Goal: Information Seeking & Learning: Learn about a topic

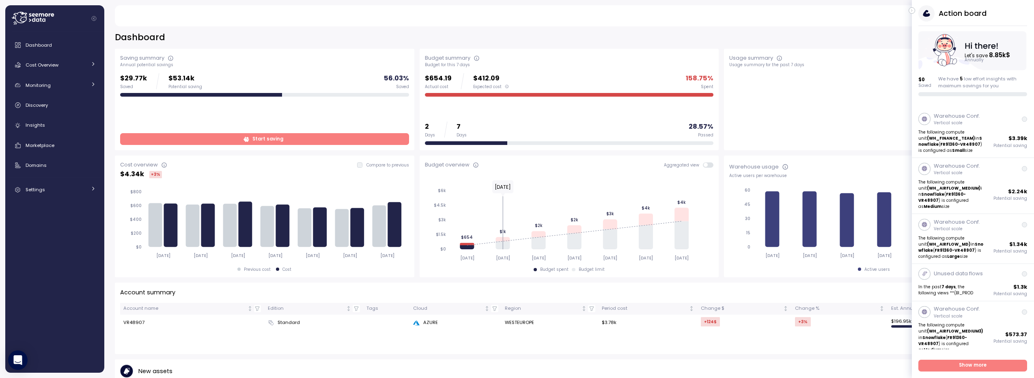
click at [910, 9] on icon "button" at bounding box center [912, 11] width 4 height 10
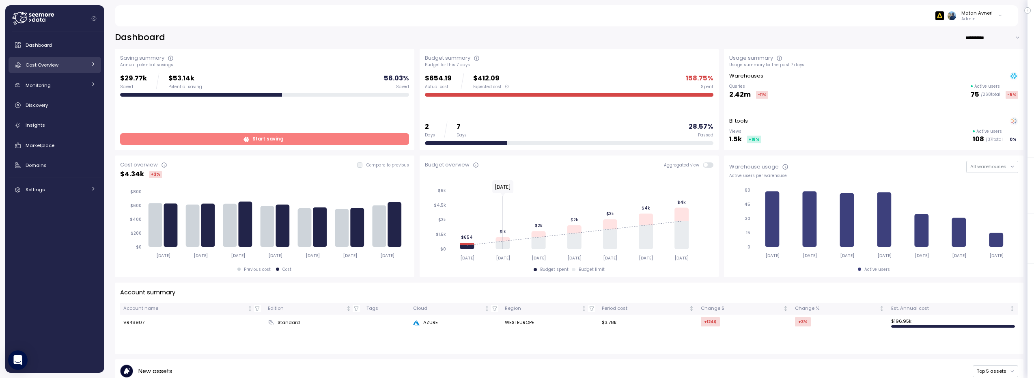
click at [45, 67] on span "Cost Overview" at bounding box center [42, 65] width 33 height 6
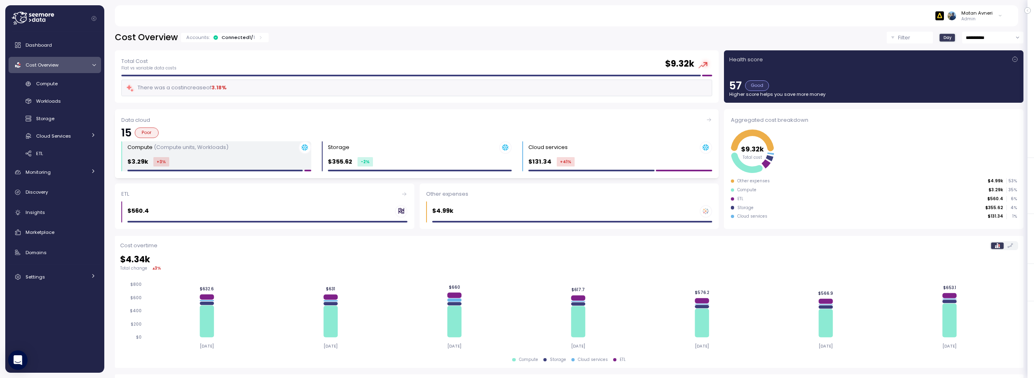
click at [197, 155] on div "Compute (Compute units, Workloads) $3.29k +3 %" at bounding box center [219, 156] width 184 height 30
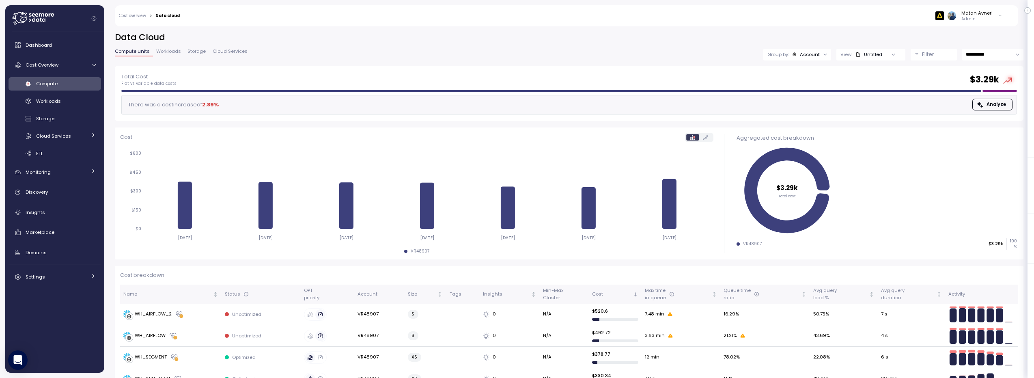
click at [168, 50] on span "Workloads" at bounding box center [168, 51] width 25 height 4
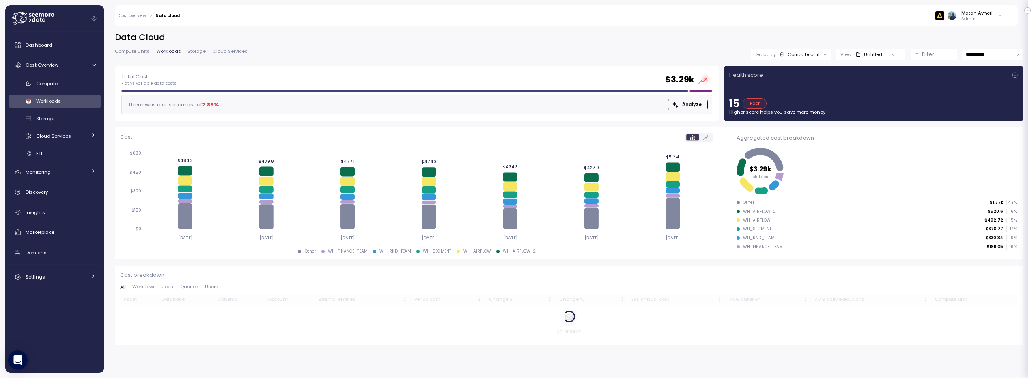
click at [869, 55] on div "Untitled" at bounding box center [869, 54] width 27 height 6
click at [787, 54] on div "Compute unit" at bounding box center [800, 54] width 40 height 6
click at [787, 87] on p "Tags" at bounding box center [789, 85] width 12 height 6
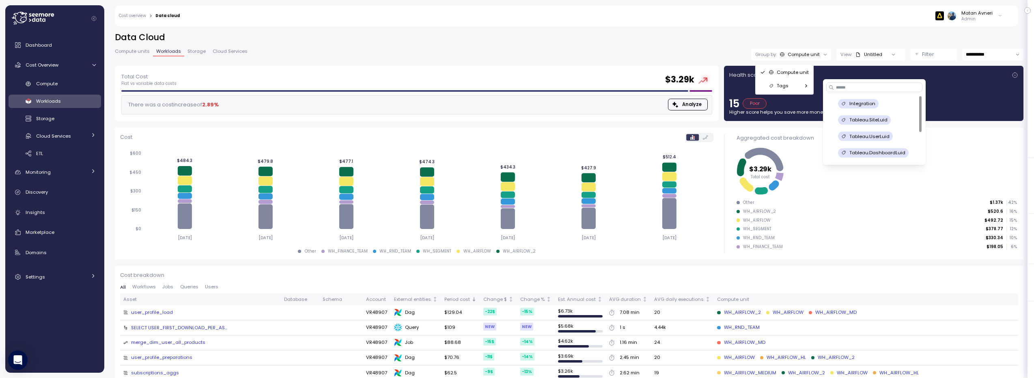
click at [866, 101] on p "Integration" at bounding box center [863, 103] width 26 height 6
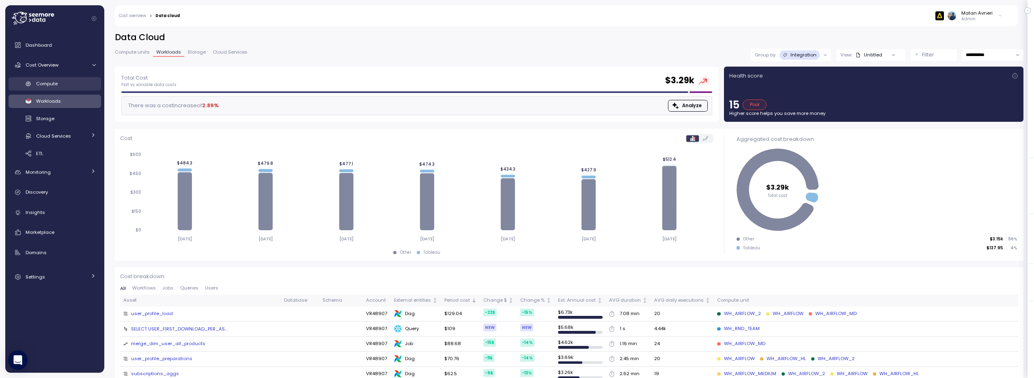
click at [64, 86] on div "Compute" at bounding box center [66, 84] width 60 height 8
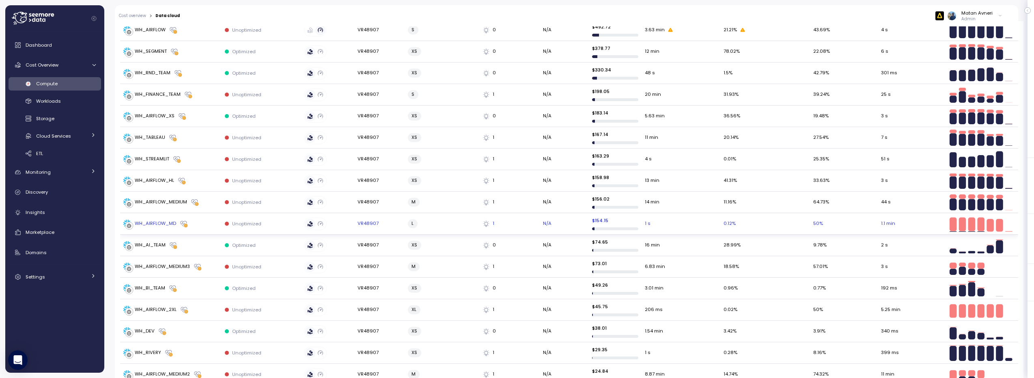
scroll to position [204, 0]
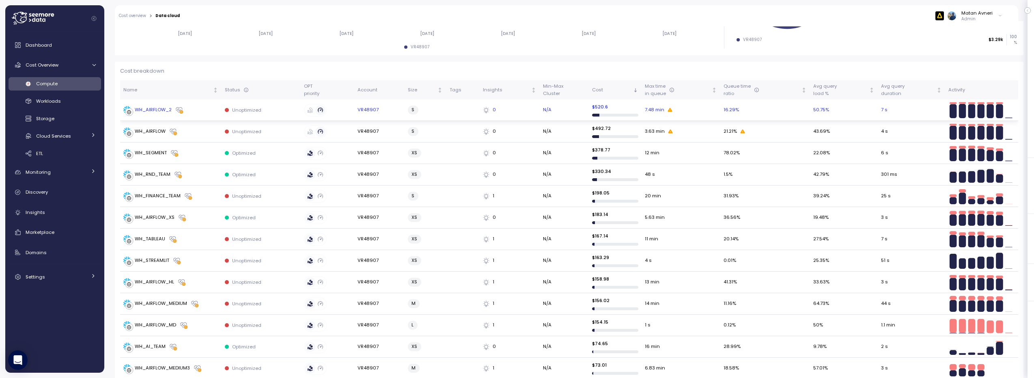
click at [163, 107] on div "WH_AIRFLOW_2" at bounding box center [153, 109] width 37 height 7
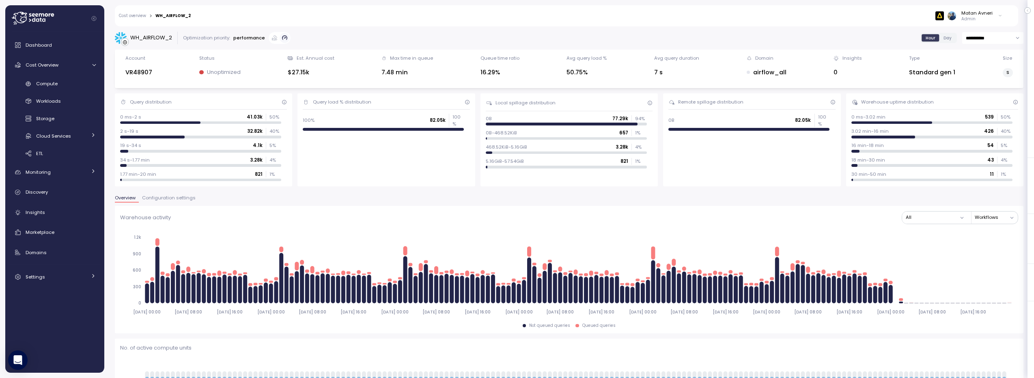
click at [140, 16] on link "Cost overview" at bounding box center [132, 16] width 27 height 4
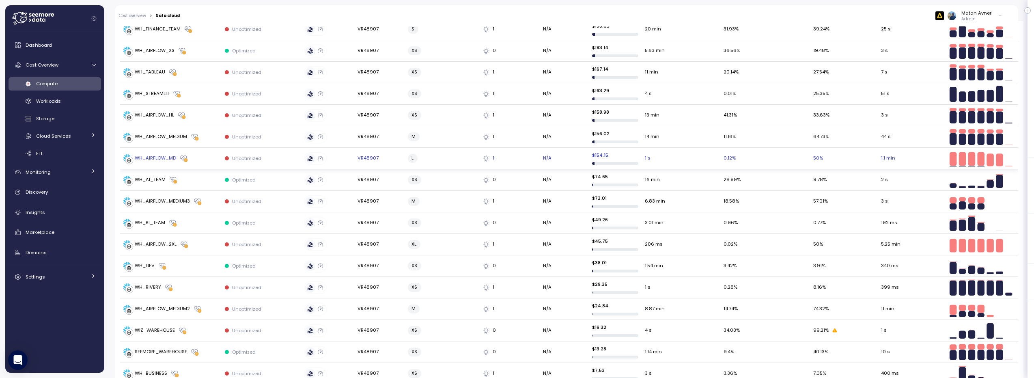
scroll to position [196, 0]
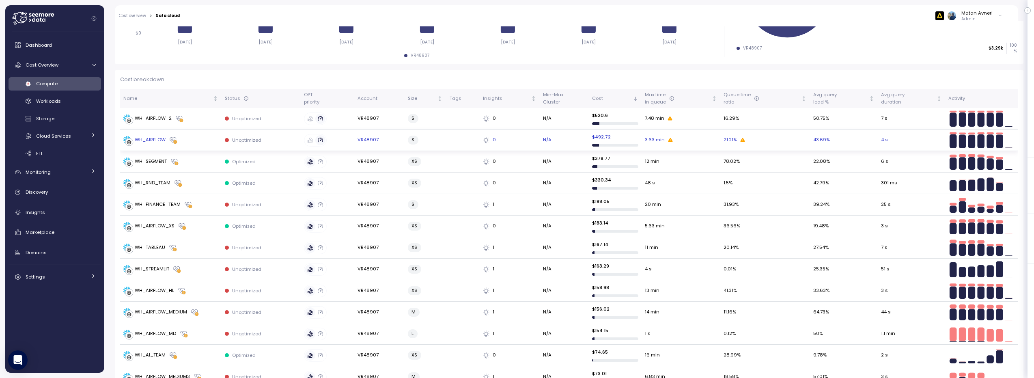
click at [142, 138] on div "WH_AIRFLOW" at bounding box center [150, 139] width 31 height 7
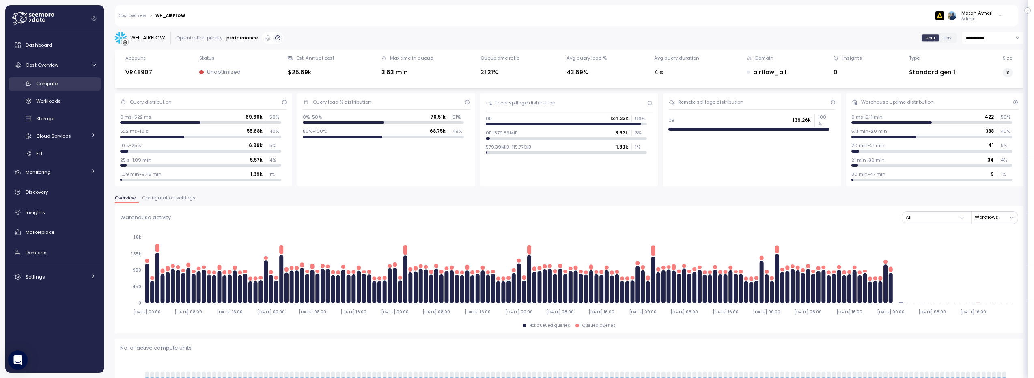
click at [60, 87] on div "Compute" at bounding box center [66, 84] width 60 height 8
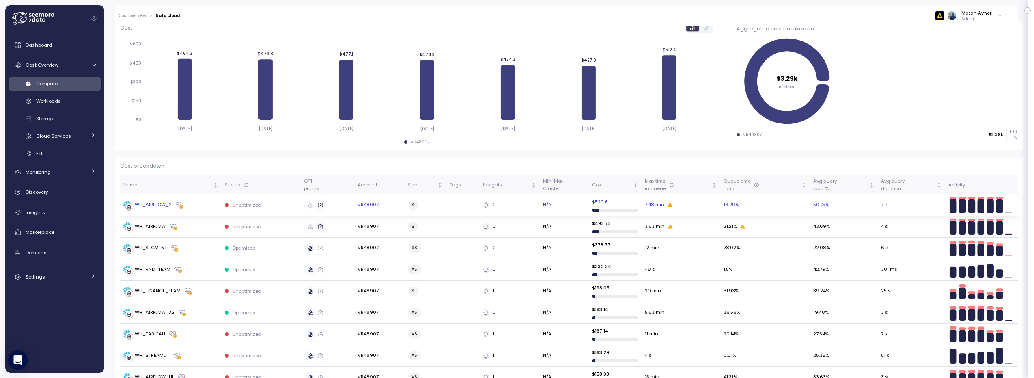
scroll to position [71, 0]
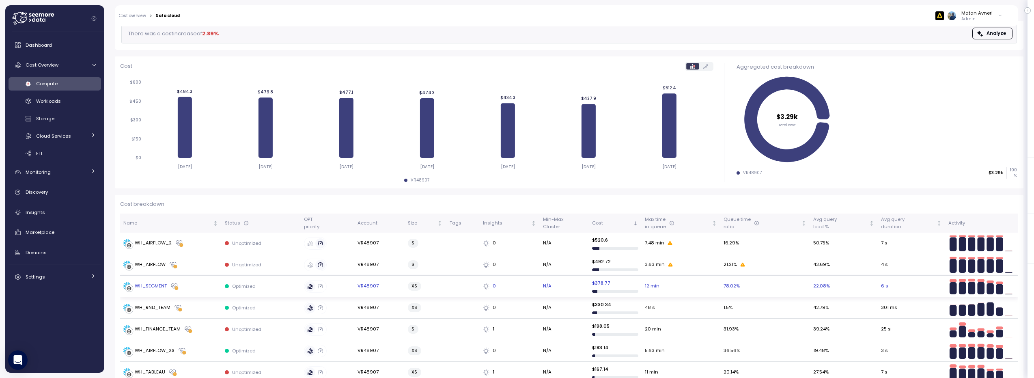
click at [153, 287] on div "WH_SEGMENT" at bounding box center [151, 286] width 32 height 7
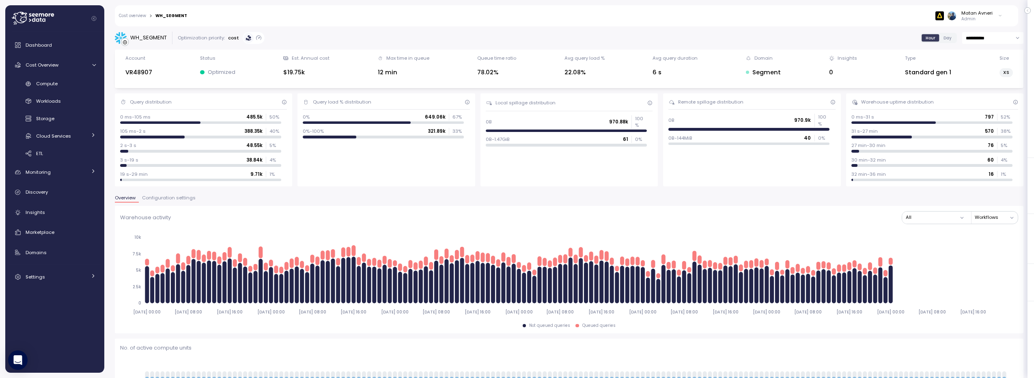
click at [118, 17] on div "Cost overview > WH_SEGMENT Matan Avneri Admin" at bounding box center [561, 15] width 893 height 21
click at [129, 14] on link "Cost overview" at bounding box center [132, 16] width 27 height 4
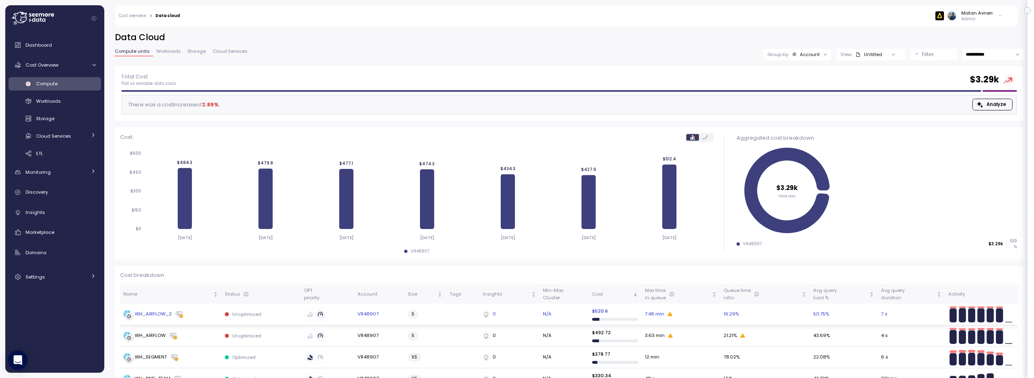
click at [161, 316] on div "WH_AIRFLOW_2" at bounding box center [153, 314] width 37 height 7
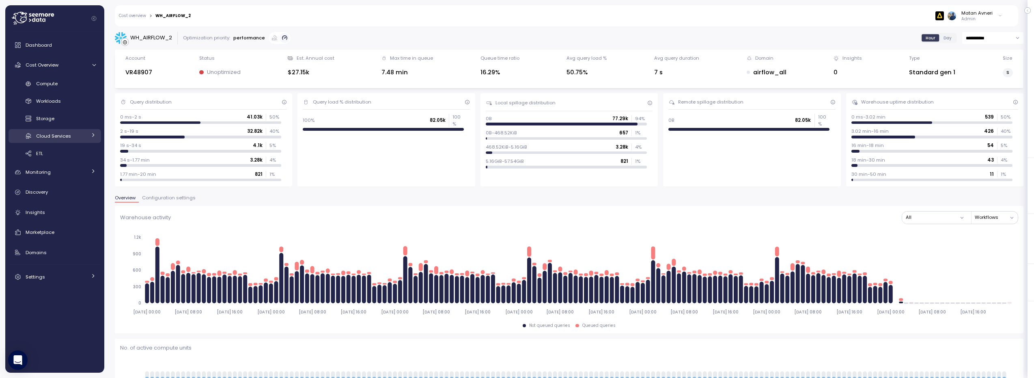
click at [60, 138] on span "Cloud Services" at bounding box center [53, 136] width 35 height 6
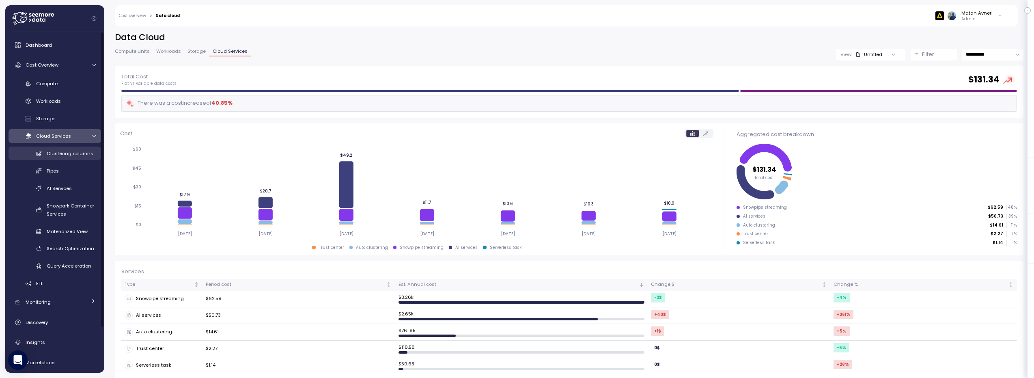
click at [57, 150] on span "Clustering columns" at bounding box center [70, 153] width 47 height 6
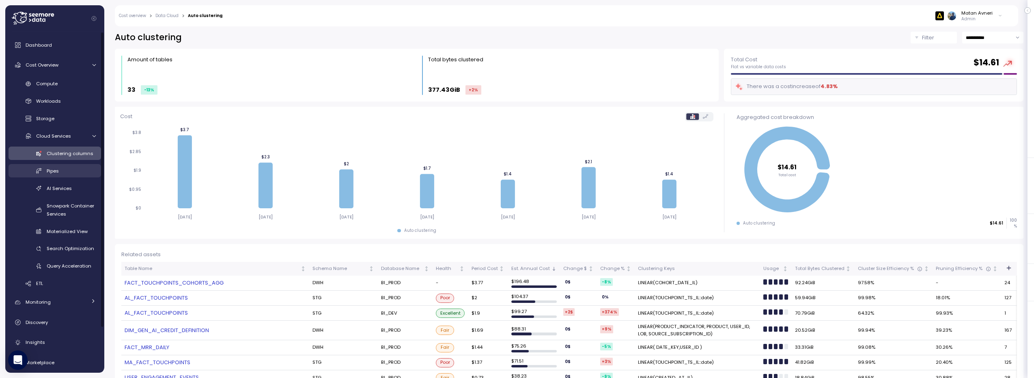
click at [69, 176] on link "Pipes" at bounding box center [55, 170] width 93 height 13
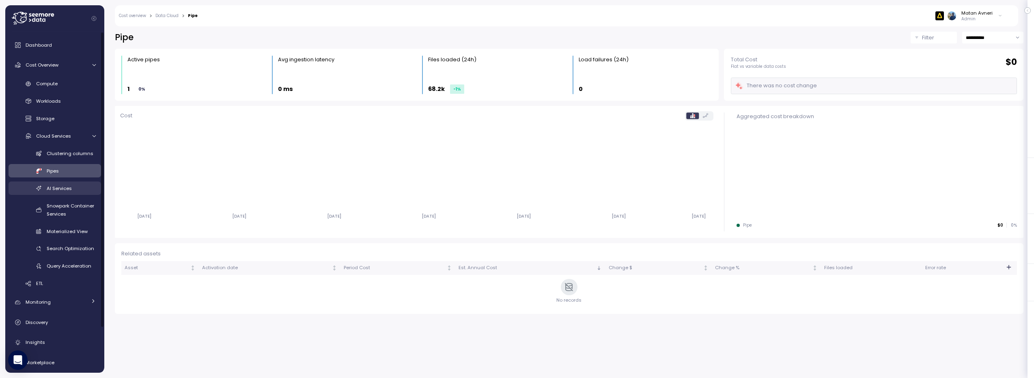
click at [69, 190] on span "AI Services" at bounding box center [59, 188] width 25 height 6
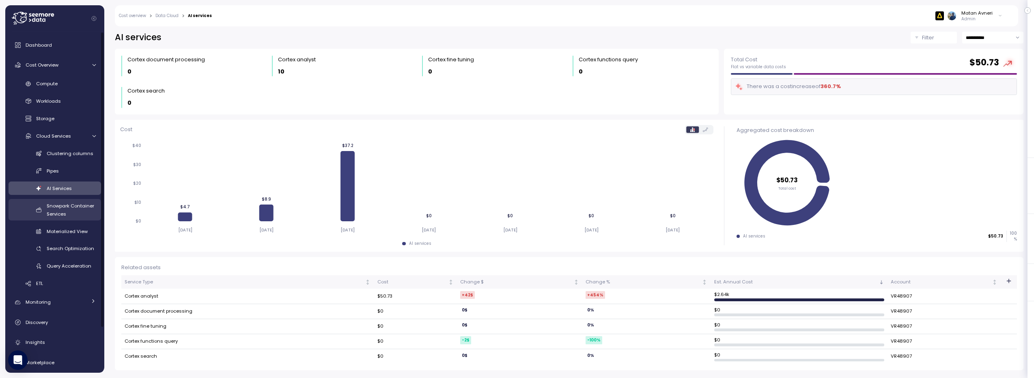
click at [67, 209] on div "Snowpark Container Services" at bounding box center [71, 210] width 49 height 16
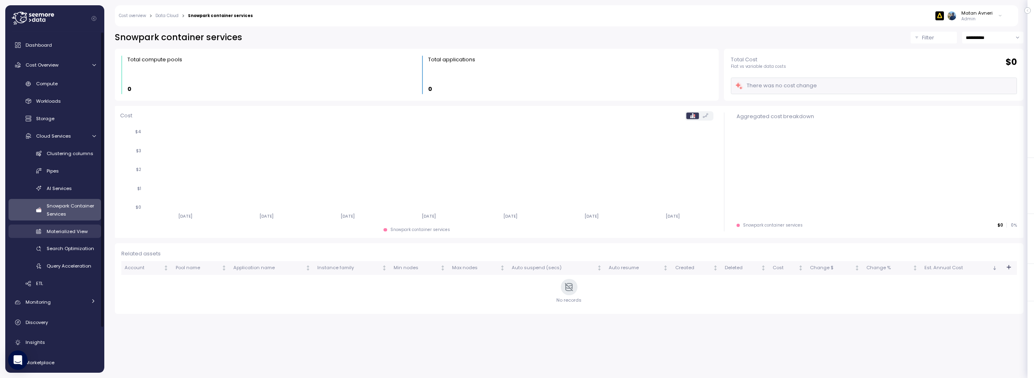
click at [72, 226] on link "Materialized View" at bounding box center [55, 230] width 93 height 13
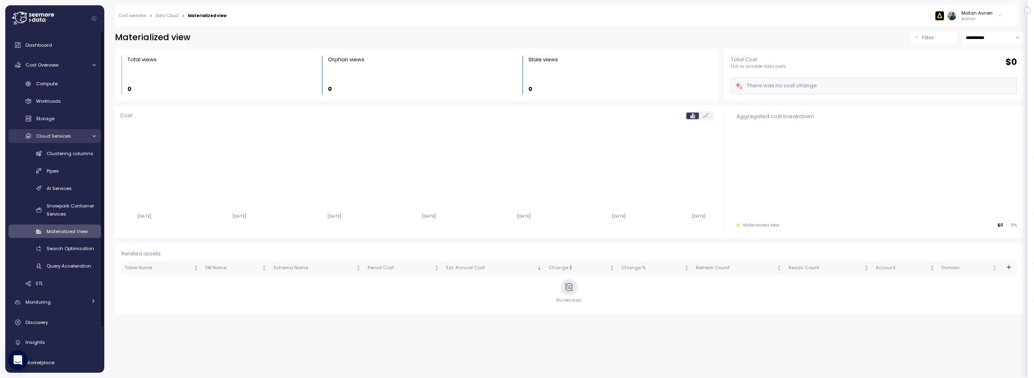
click at [57, 137] on span "Cloud Services" at bounding box center [53, 136] width 35 height 6
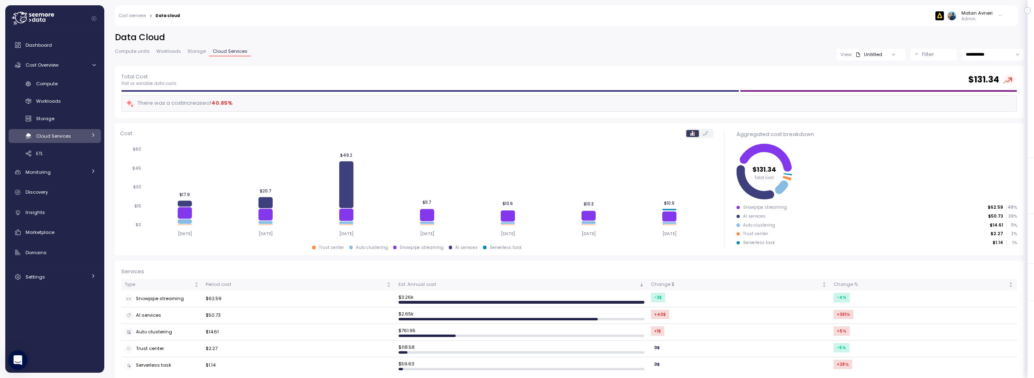
scroll to position [8, 0]
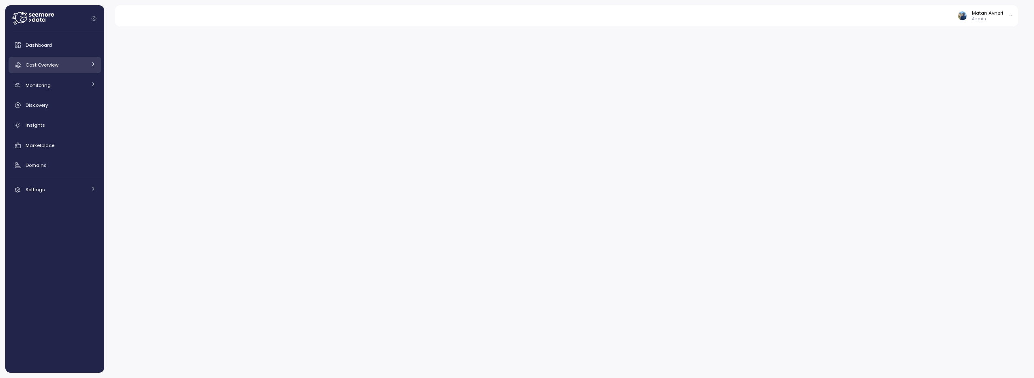
click at [48, 67] on span "Cost Overview" at bounding box center [42, 65] width 33 height 6
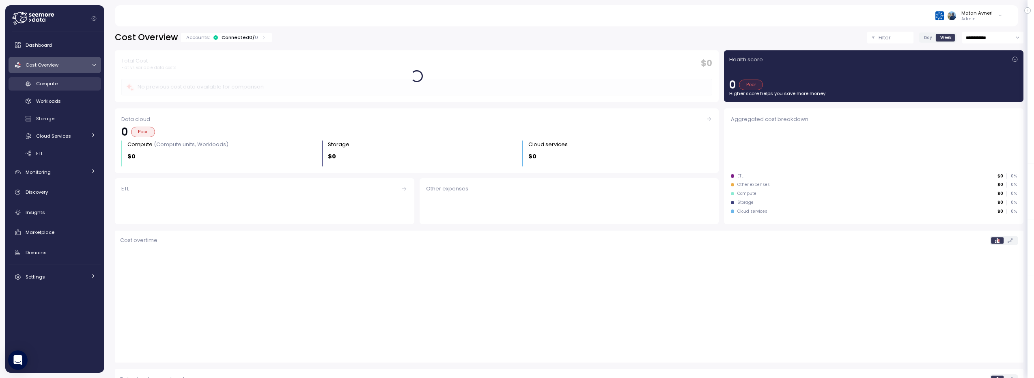
click at [46, 84] on span "Compute" at bounding box center [47, 83] width 22 height 6
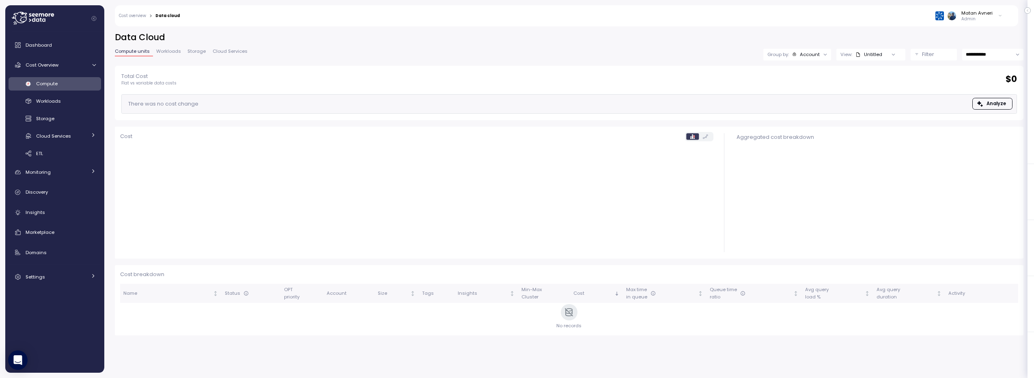
click at [168, 53] on span "Workloads" at bounding box center [168, 51] width 25 height 4
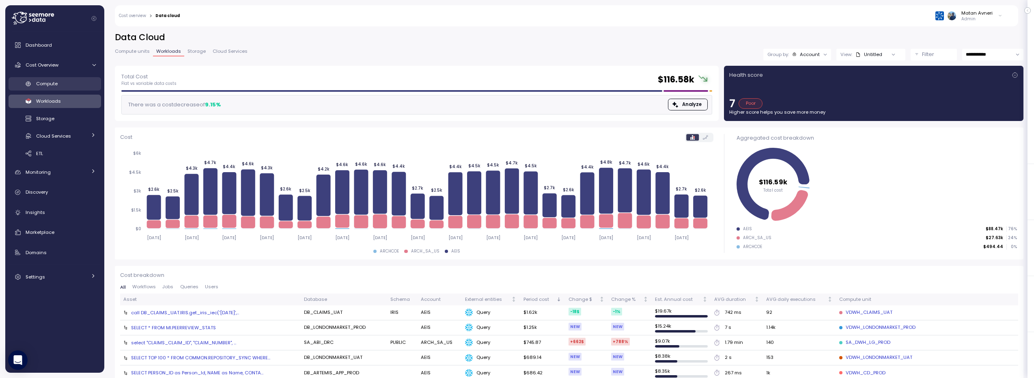
click at [54, 78] on link "Compute" at bounding box center [55, 83] width 93 height 13
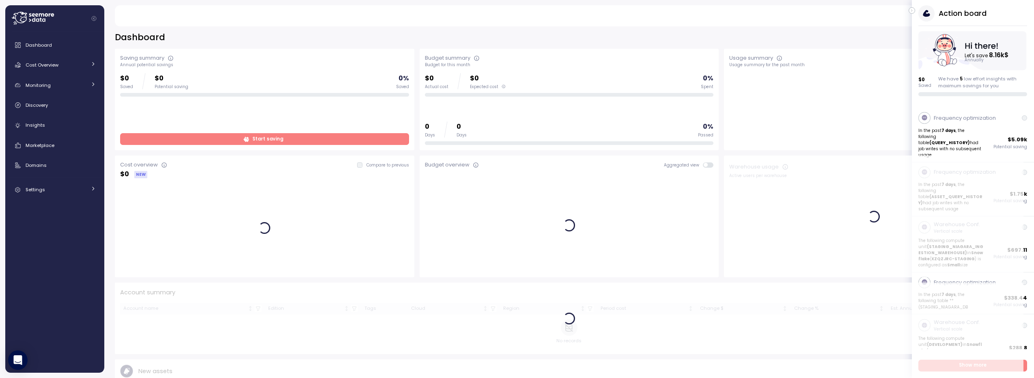
click at [910, 9] on icon "button" at bounding box center [912, 11] width 4 height 10
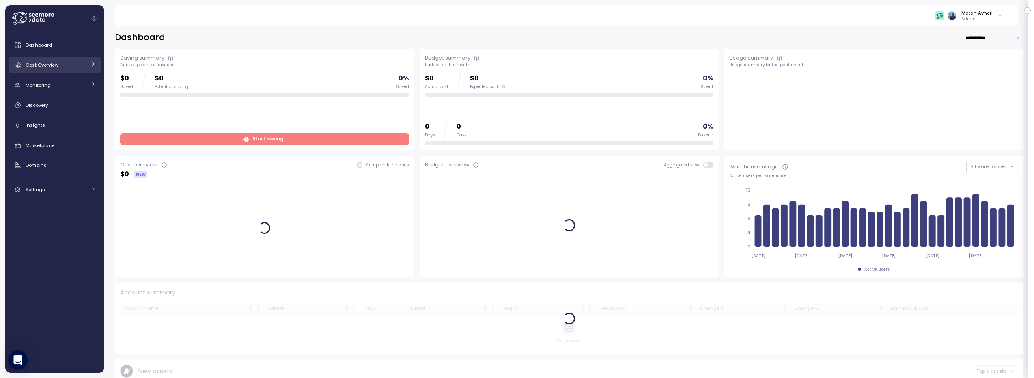
click at [34, 63] on span "Cost Overview" at bounding box center [42, 65] width 33 height 6
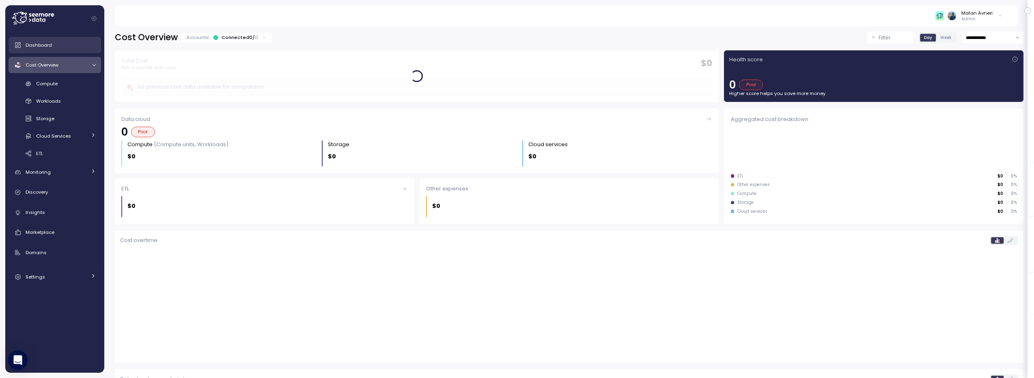
click at [50, 45] on span "Dashboard" at bounding box center [39, 45] width 26 height 6
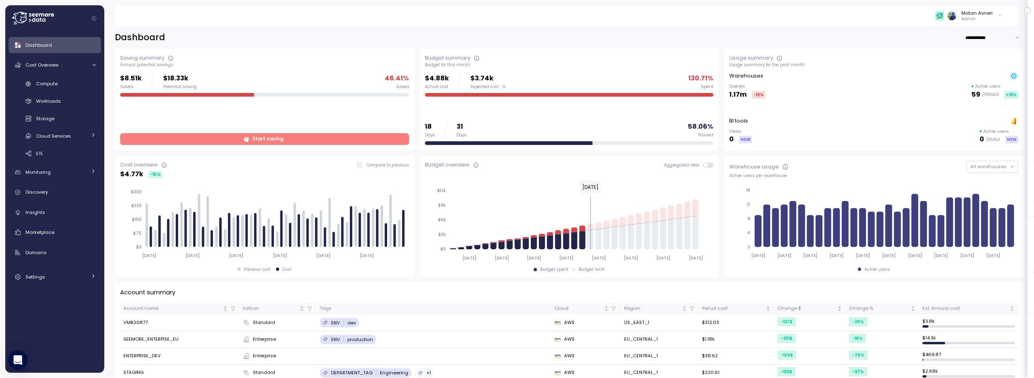
click at [708, 166] on span at bounding box center [711, 164] width 6 height 5
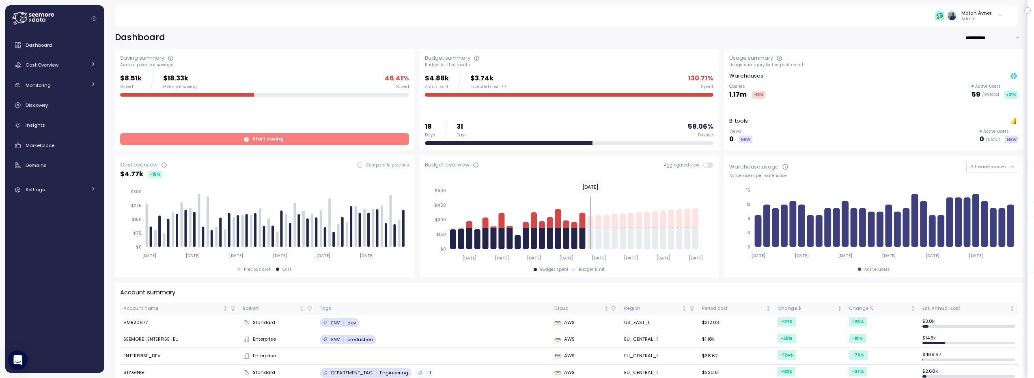
click at [704, 166] on span at bounding box center [706, 165] width 4 height 4
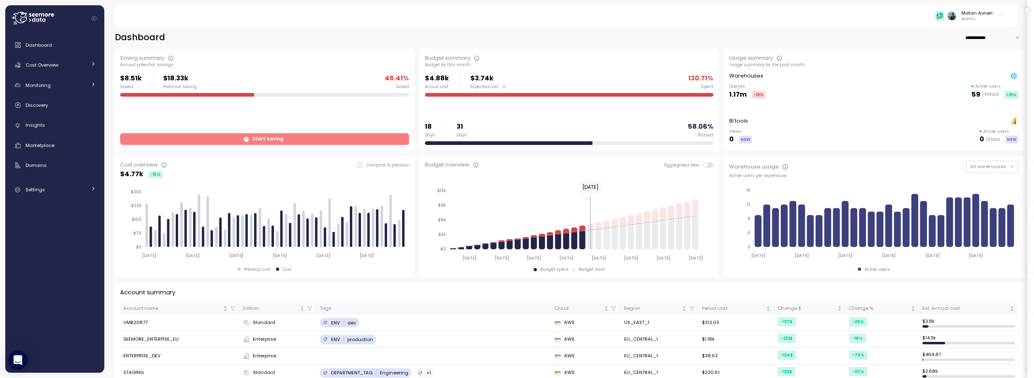
click at [708, 164] on span at bounding box center [711, 164] width 6 height 5
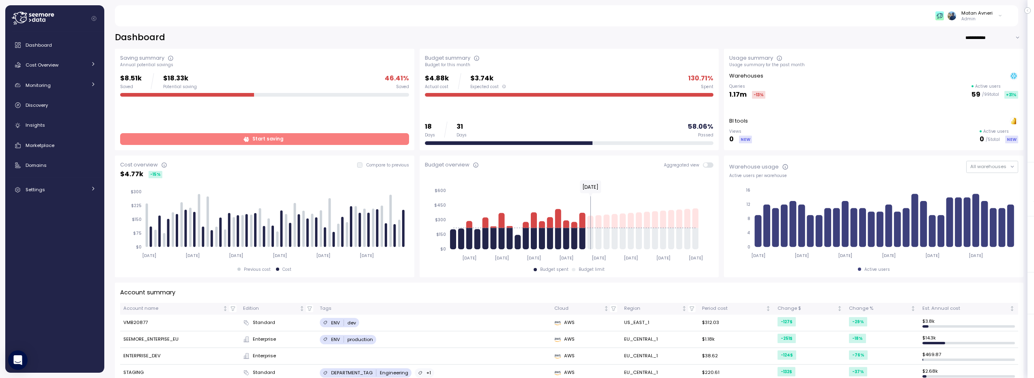
click at [708, 166] on span at bounding box center [711, 164] width 6 height 5
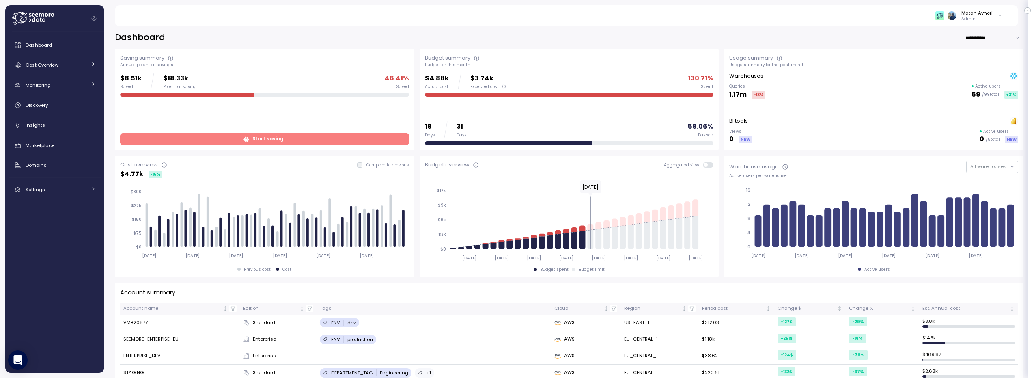
click at [706, 166] on span at bounding box center [706, 165] width 4 height 4
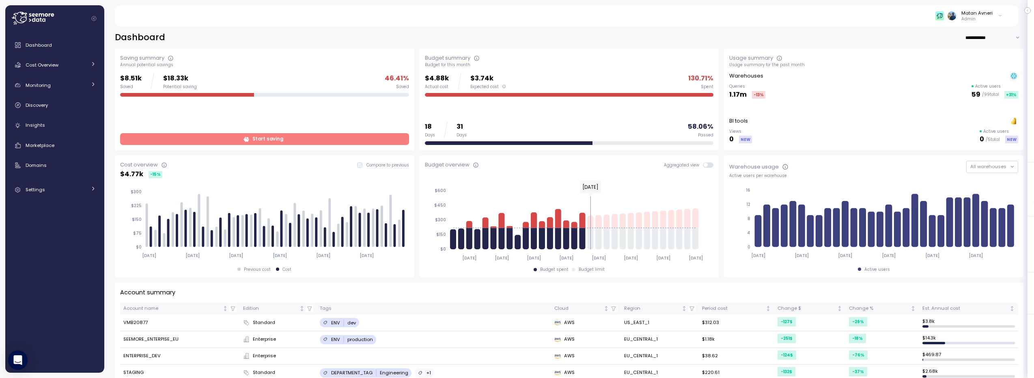
click at [708, 166] on span at bounding box center [711, 164] width 6 height 5
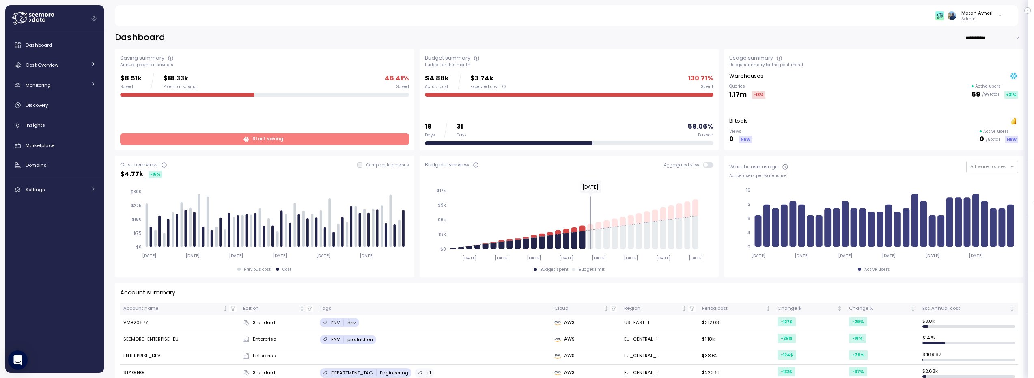
click at [706, 166] on span at bounding box center [706, 165] width 4 height 4
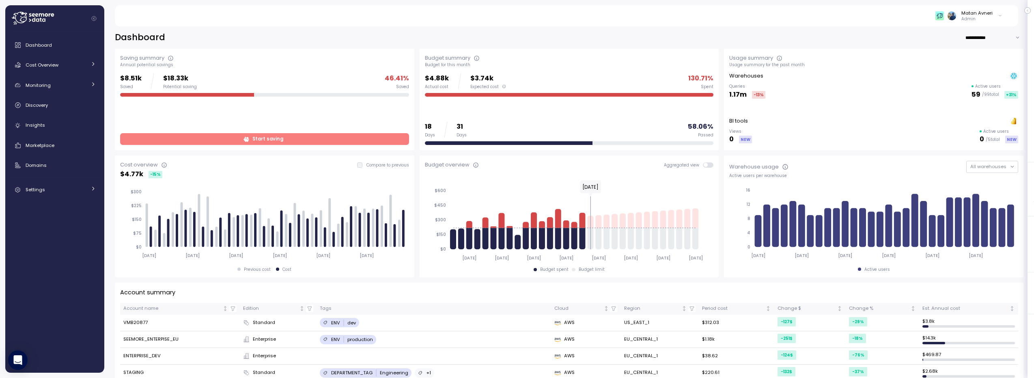
click at [708, 166] on span at bounding box center [711, 164] width 6 height 5
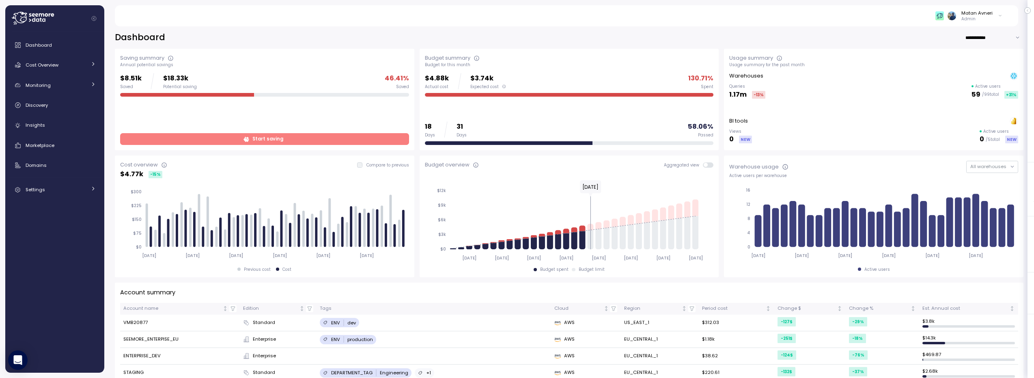
click at [708, 165] on span at bounding box center [711, 164] width 6 height 5
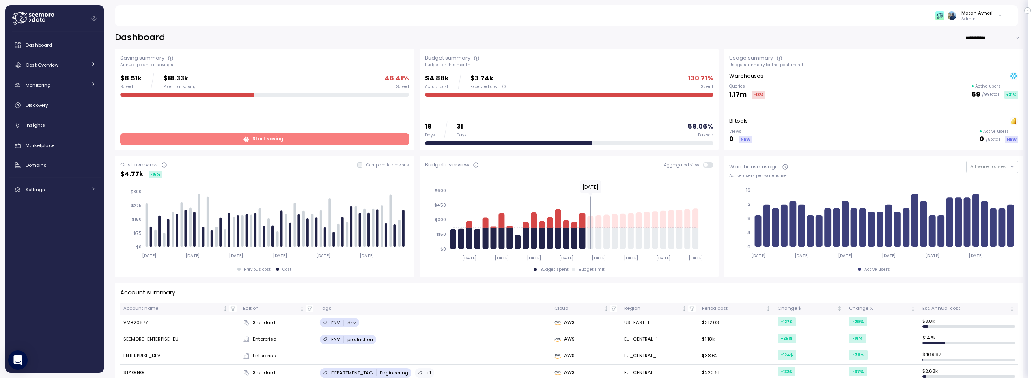
click at [708, 165] on span at bounding box center [711, 164] width 6 height 5
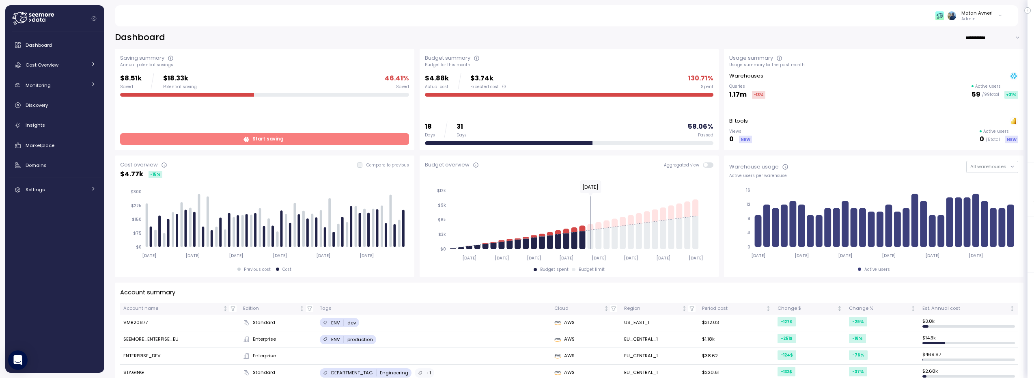
click at [708, 165] on span at bounding box center [711, 164] width 6 height 5
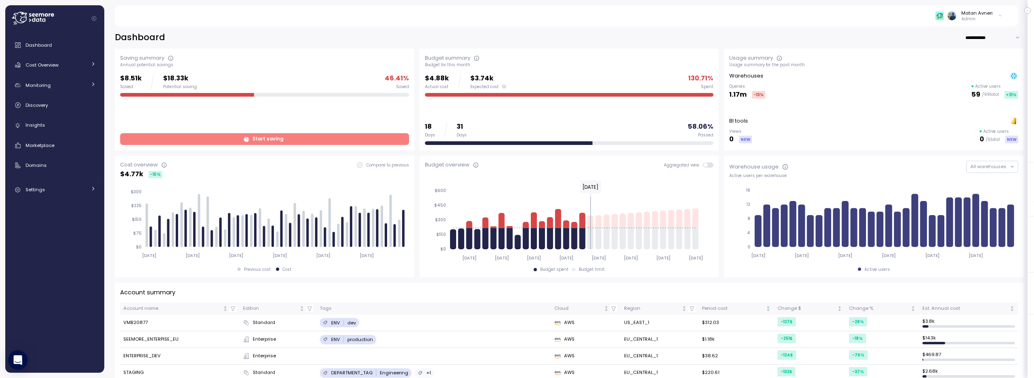
click at [708, 165] on span at bounding box center [711, 164] width 6 height 5
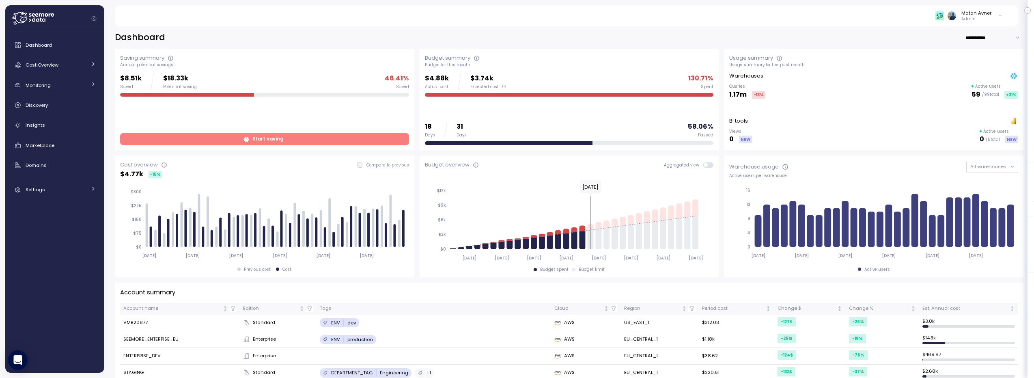
click at [708, 165] on span at bounding box center [711, 164] width 6 height 5
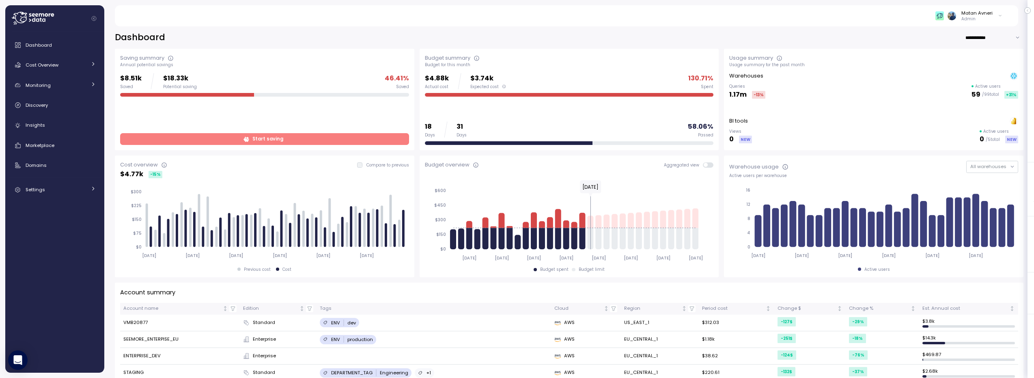
click at [294, 50] on div "Saving summary Annual potential savings $8.51k Saved $18.33k Potential saving 4…" at bounding box center [265, 99] width 300 height 101
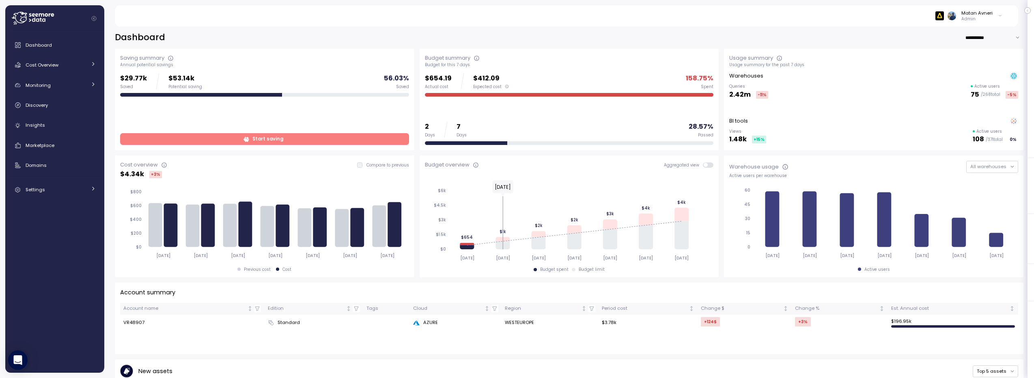
click at [878, 69] on div "Usage summary Usage summary for the past 7 days Warehouses Queries 2.42m -11 % …" at bounding box center [873, 99] width 289 height 91
click at [69, 63] on div "Cost Overview" at bounding box center [56, 65] width 61 height 8
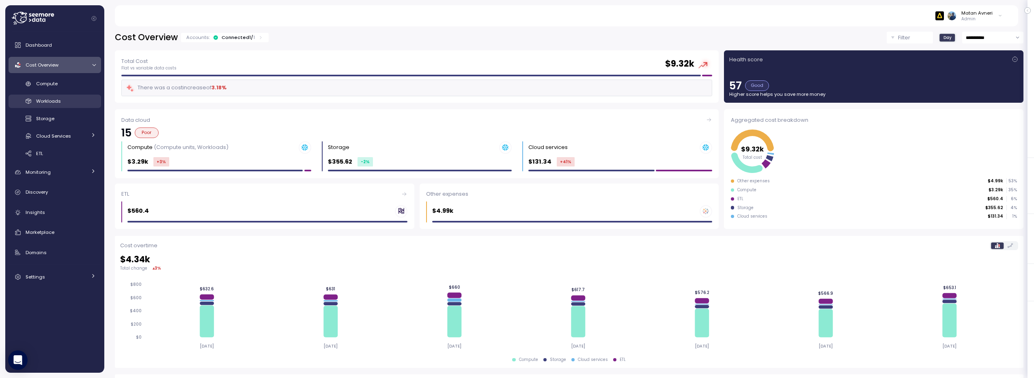
click at [59, 99] on span "Workloads" at bounding box center [48, 101] width 25 height 6
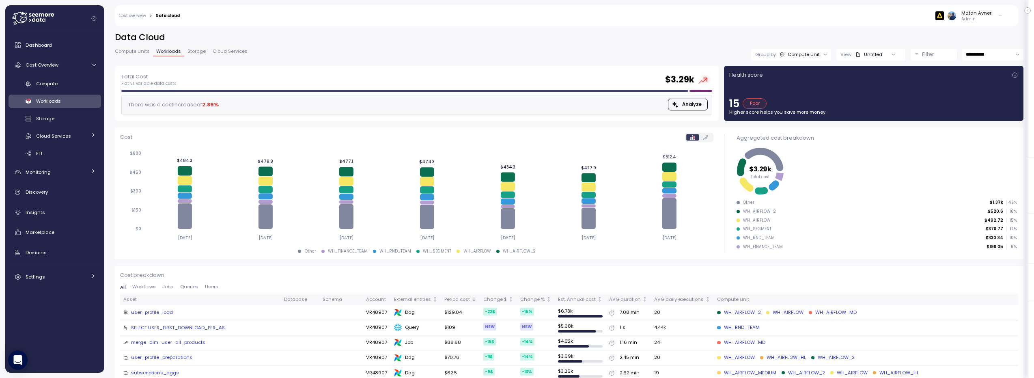
click at [130, 53] on span "Compute units" at bounding box center [132, 51] width 35 height 4
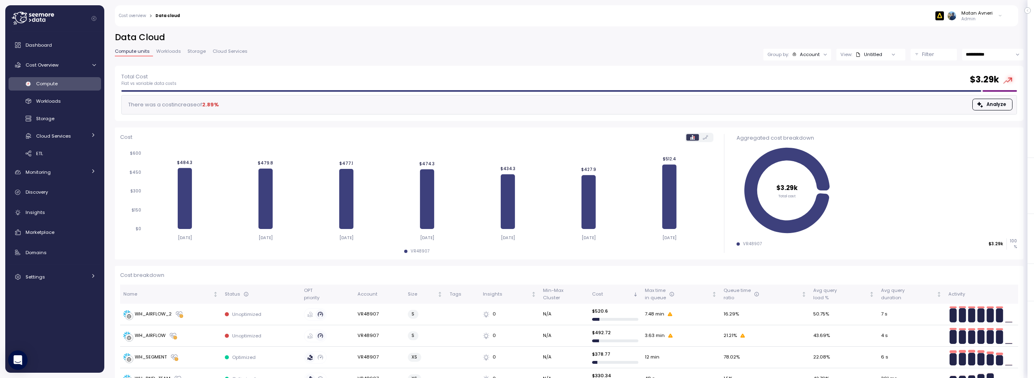
click at [975, 12] on div "Matan Avneri" at bounding box center [977, 13] width 31 height 6
click at [952, 115] on label "Disable API cache" at bounding box center [962, 115] width 46 height 6
click at [470, 50] on div "**********" at bounding box center [569, 55] width 909 height 12
click at [163, 51] on span "Workloads" at bounding box center [168, 51] width 25 height 4
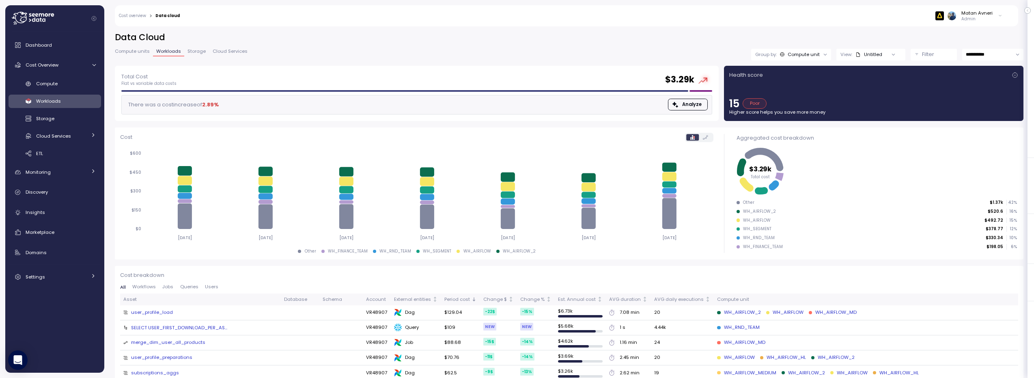
click at [138, 54] on span "Compute units" at bounding box center [132, 51] width 35 height 4
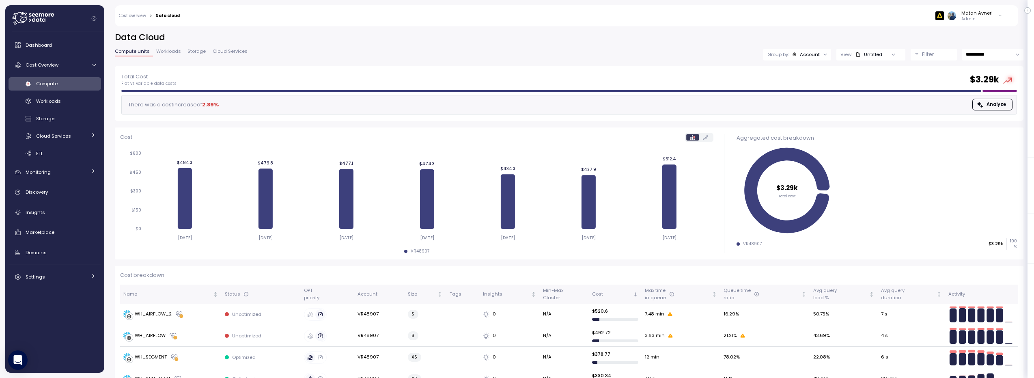
click at [494, 60] on div "**********" at bounding box center [569, 55] width 909 height 12
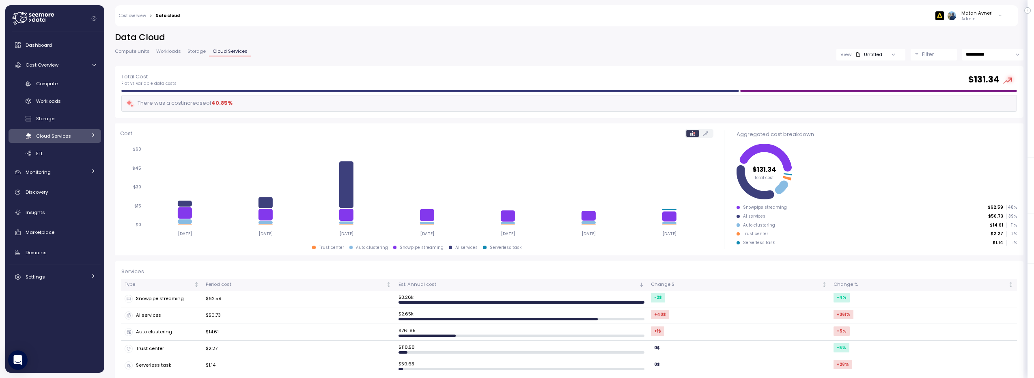
scroll to position [8, 0]
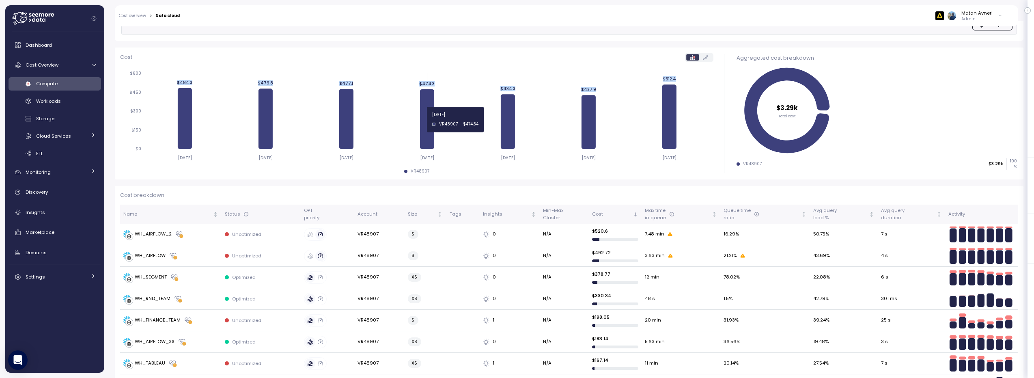
scroll to position [18, 0]
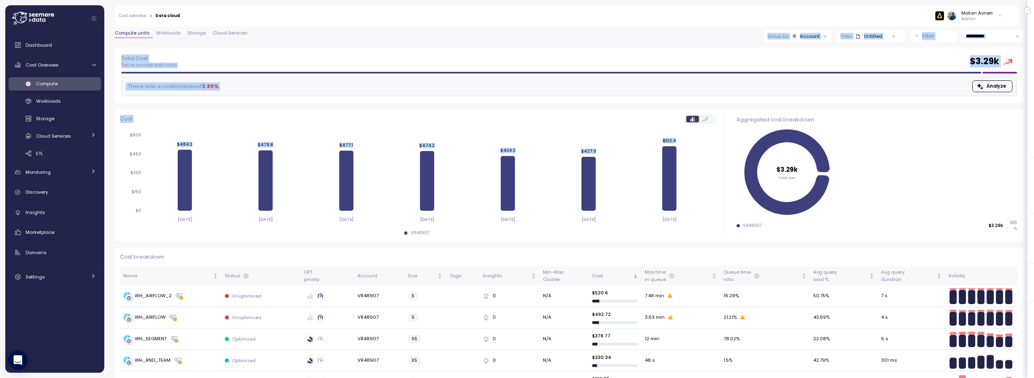
drag, startPoint x: 231, startPoint y: 137, endPoint x: 434, endPoint y: 37, distance: 226.6
click at [434, 37] on div "**********" at bounding box center [569, 199] width 930 height 357
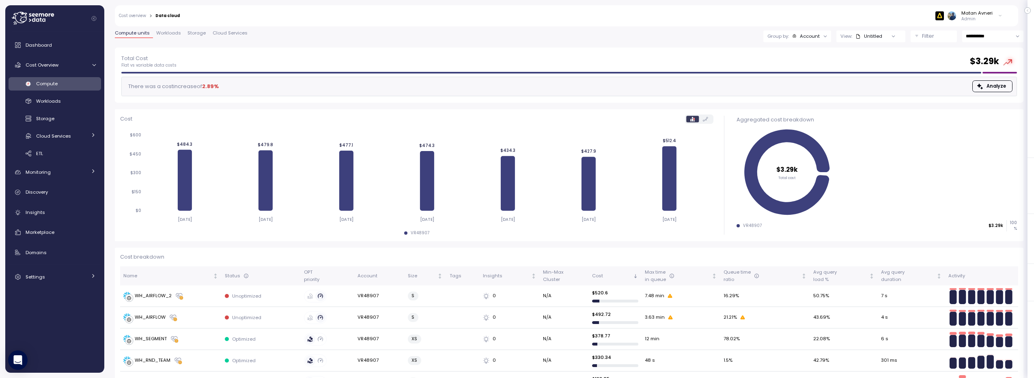
click at [434, 37] on div "**********" at bounding box center [569, 36] width 909 height 12
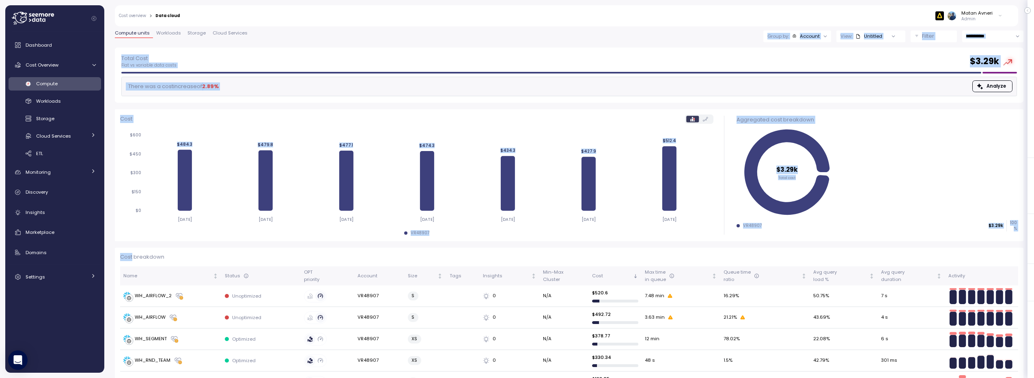
drag, startPoint x: 434, startPoint y: 37, endPoint x: 997, endPoint y: 251, distance: 601.4
click at [997, 252] on div "**********" at bounding box center [569, 199] width 930 height 357
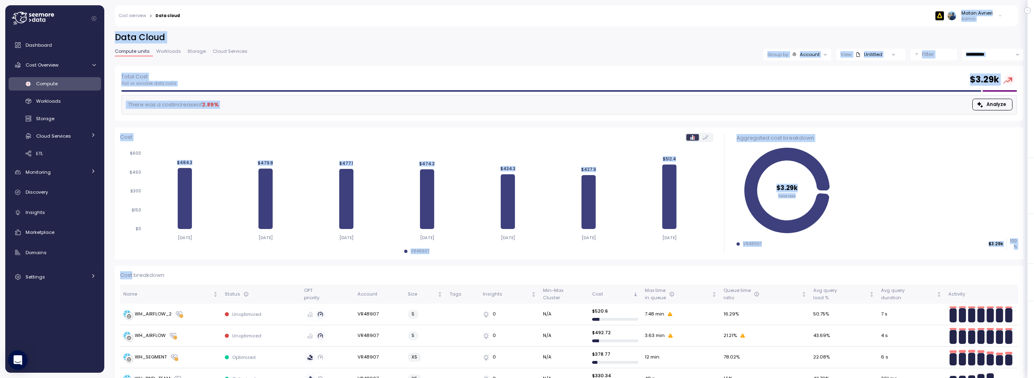
drag, startPoint x: 996, startPoint y: 247, endPoint x: 239, endPoint y: 25, distance: 788.9
click at [239, 25] on div "Action board Let's save 8.85k $ Annually $ 0 Saved We have 5 low effort insight…" at bounding box center [517, 189] width 1034 height 378
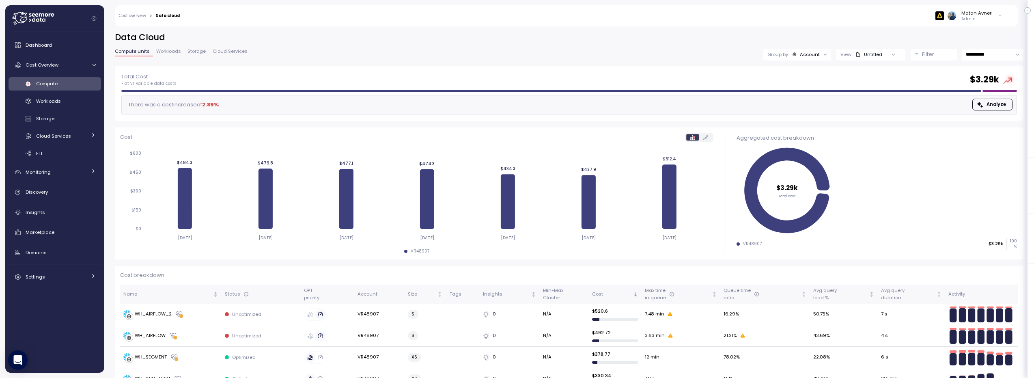
click at [239, 25] on div "Matan Avneri Admin" at bounding box center [596, 15] width 823 height 21
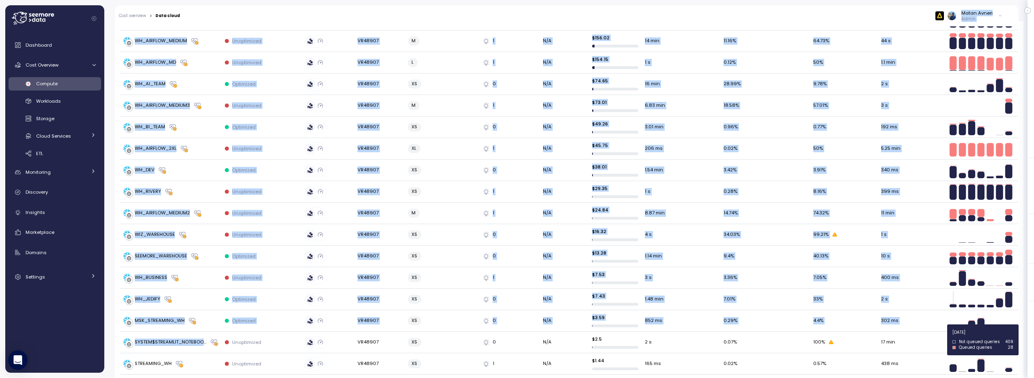
scroll to position [538, 0]
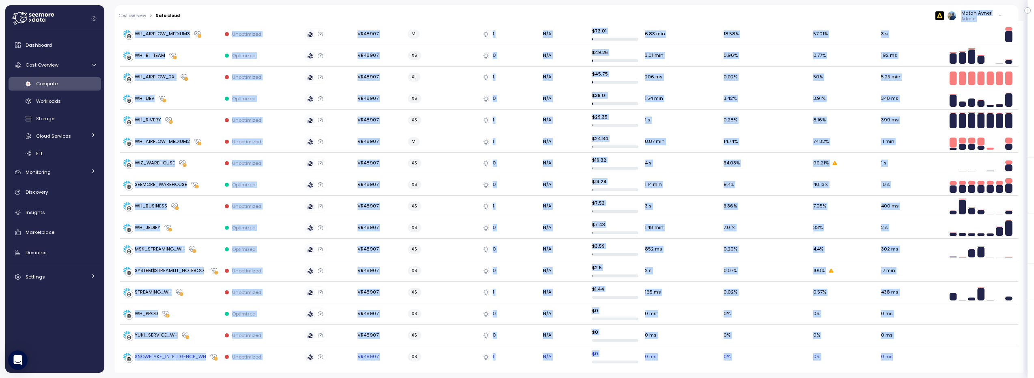
drag, startPoint x: 239, startPoint y: 25, endPoint x: 964, endPoint y: 360, distance: 798.6
click at [970, 360] on div "Action board Let's save 8.85k $ Annually $ 0 Saved We have 5 low effort insight…" at bounding box center [517, 189] width 1034 height 378
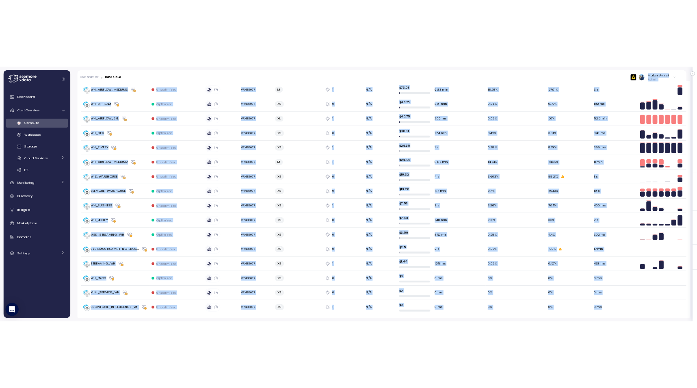
scroll to position [0, 0]
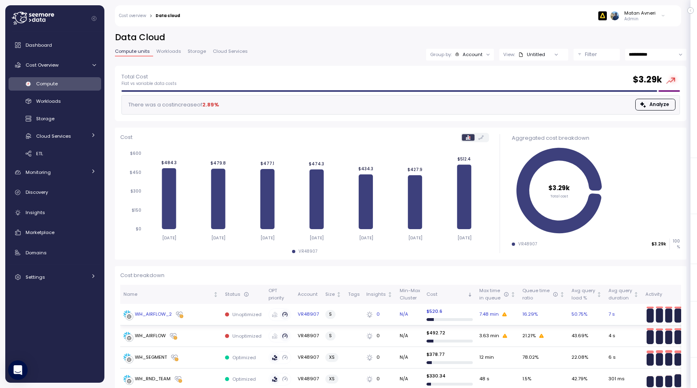
click at [159, 313] on div "WH_AIRFLOW_2" at bounding box center [153, 314] width 37 height 7
